Goal: Register for event/course

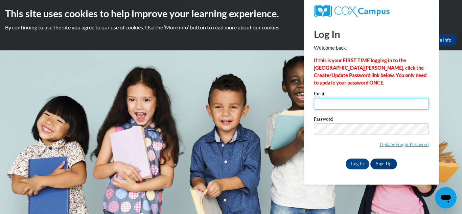
click at [372, 108] on input "Email" at bounding box center [371, 104] width 115 height 12
type input "afox@lomira.k12.wi.us"
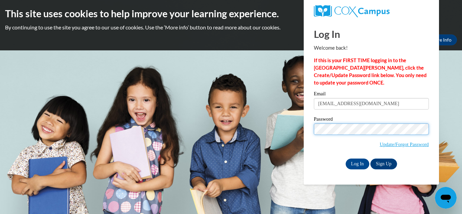
click at [346, 159] on input "Log In" at bounding box center [358, 164] width 24 height 11
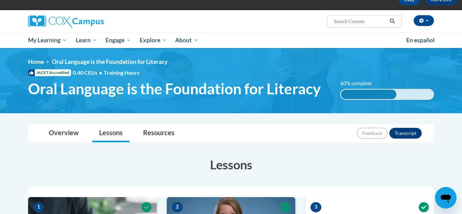
scroll to position [26, 0]
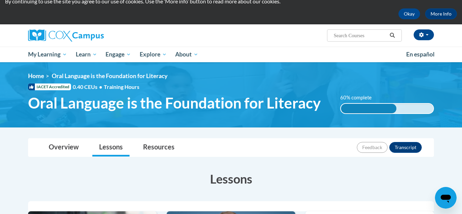
click at [349, 38] on input "Search..." at bounding box center [360, 35] width 54 height 8
type input "c"
type input "vocabulary"
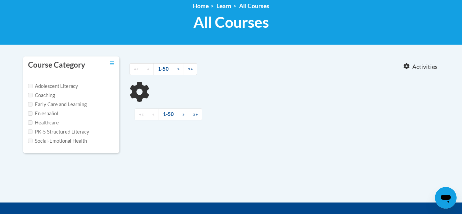
scroll to position [110, 0]
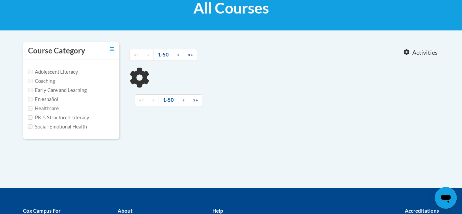
type input "vocabulary"
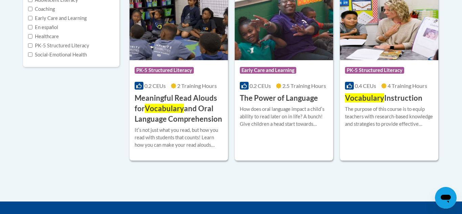
scroll to position [183, 0]
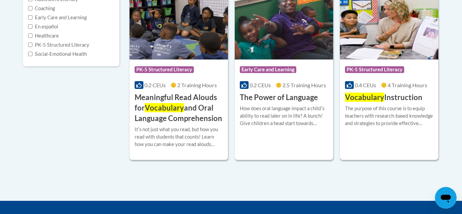
click at [369, 152] on div "Course Category: PK-5 Structured Literacy 0.4 CEUs 4 Training Hours COURSE Voca…" at bounding box center [389, 75] width 98 height 169
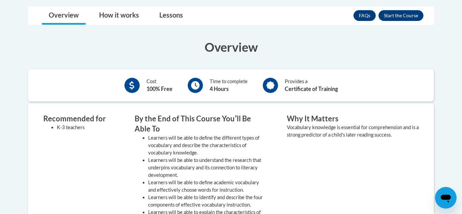
scroll to position [165, 0]
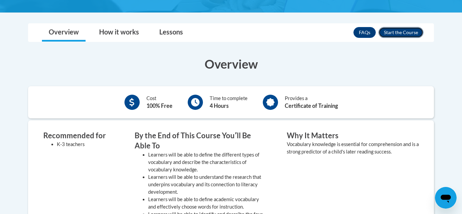
click at [399, 37] on button "Enroll" at bounding box center [401, 32] width 45 height 11
